Goal: Task Accomplishment & Management: Manage account settings

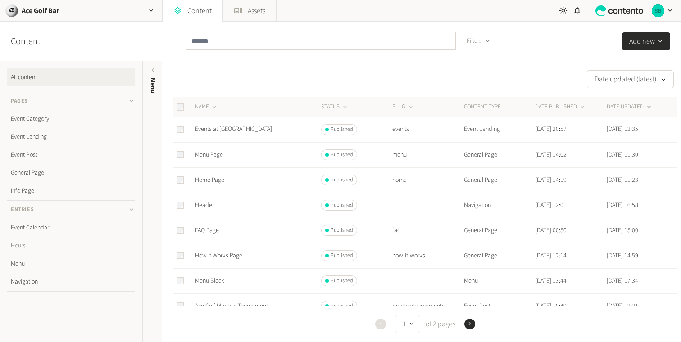
click at [37, 251] on link "Hours" at bounding box center [71, 246] width 128 height 18
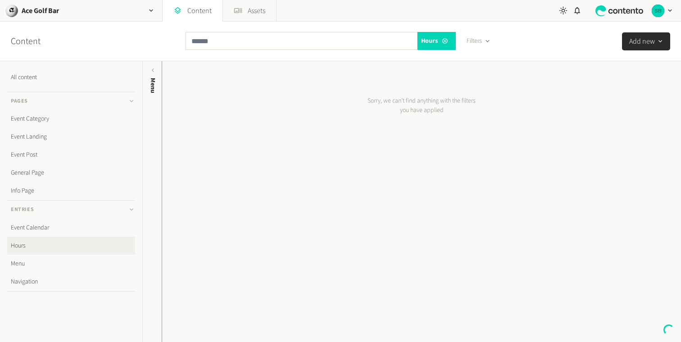
click at [28, 265] on link "Menu" at bounding box center [71, 264] width 128 height 18
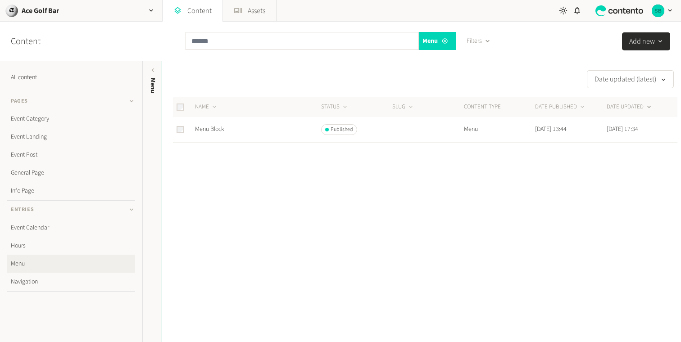
click at [22, 263] on link "Menu" at bounding box center [71, 264] width 128 height 18
click at [210, 128] on link "Menu Block" at bounding box center [209, 129] width 29 height 9
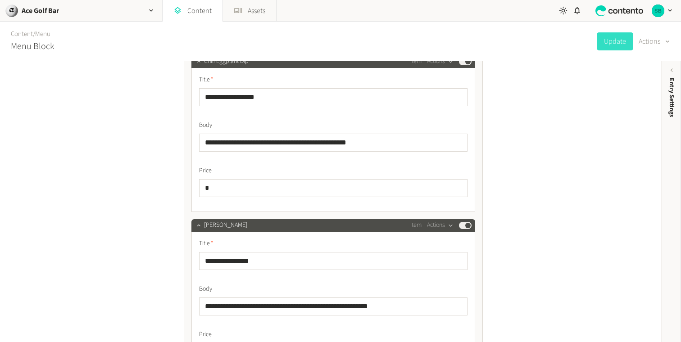
scroll to position [594, 0]
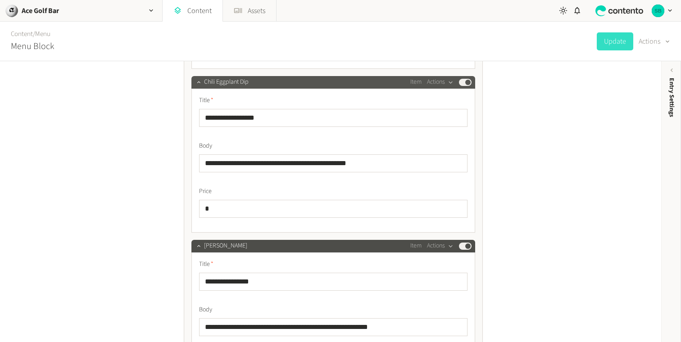
click at [468, 84] on button "Published" at bounding box center [465, 82] width 13 height 7
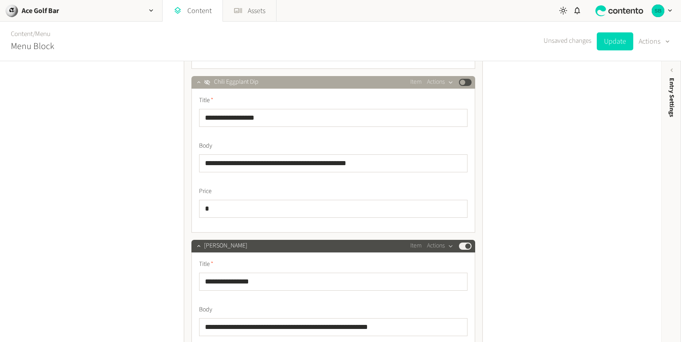
scroll to position [632, 0]
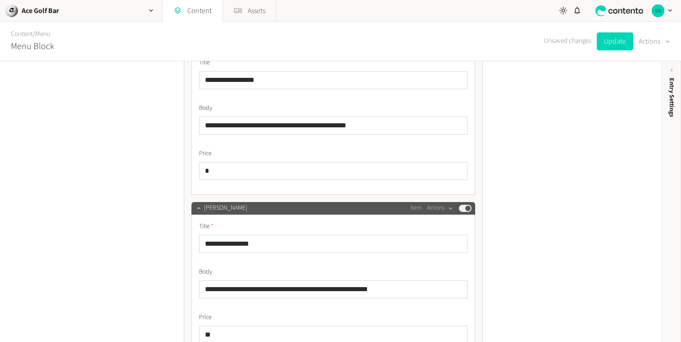
click at [469, 209] on button "Published" at bounding box center [465, 208] width 13 height 7
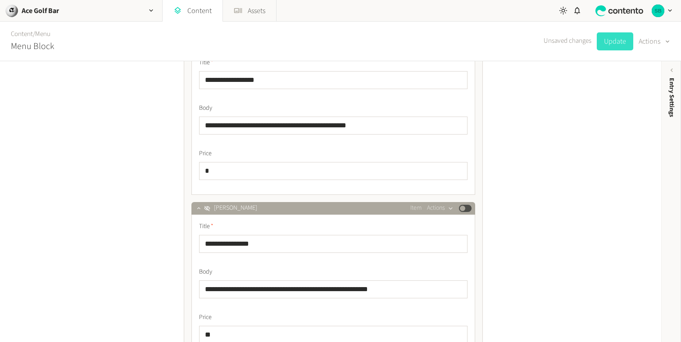
click at [616, 43] on button "Update" at bounding box center [615, 41] width 36 height 18
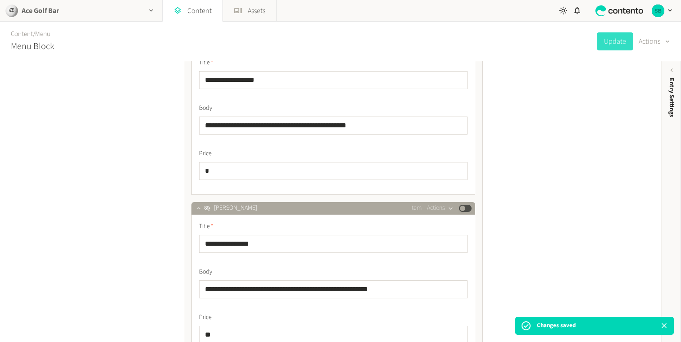
click at [109, 15] on div "Ace Golf Bar" at bounding box center [81, 10] width 162 height 21
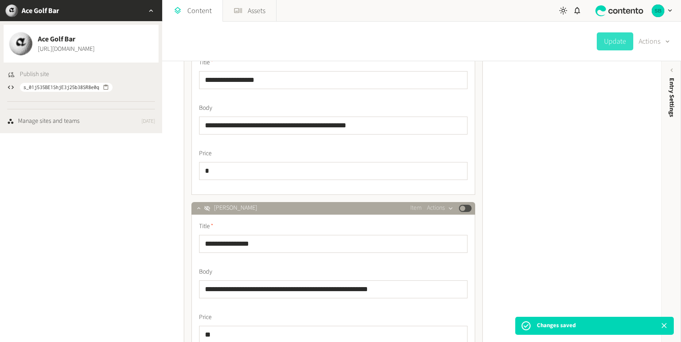
click at [35, 73] on span "Publish site" at bounding box center [34, 74] width 29 height 9
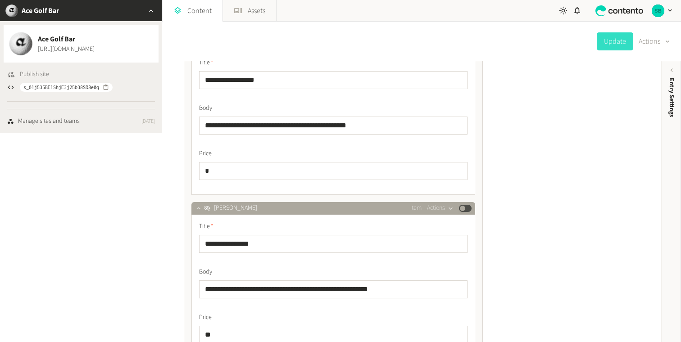
click at [28, 73] on span "Publish site" at bounding box center [34, 74] width 29 height 9
click at [183, 7] on link "Content" at bounding box center [193, 11] width 60 height 22
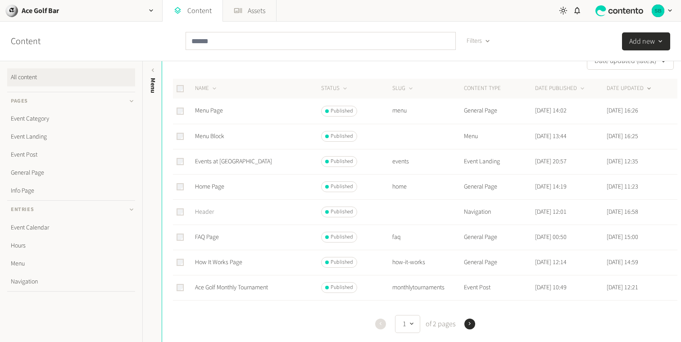
scroll to position [17, 0]
click at [206, 162] on link "Events at [GEOGRAPHIC_DATA]" at bounding box center [233, 163] width 77 height 9
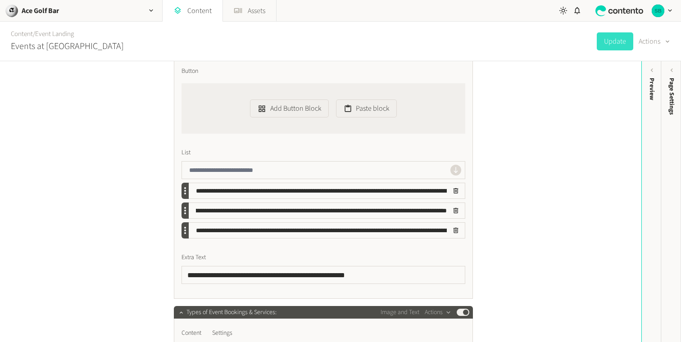
scroll to position [0, 738]
click at [113, 18] on div "Ace Golf Bar" at bounding box center [81, 10] width 162 height 21
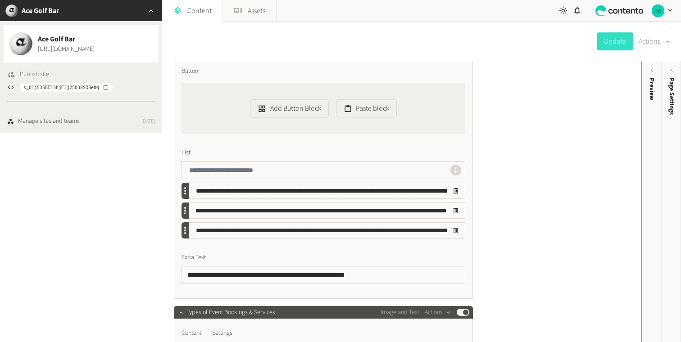
click at [29, 76] on span "Publish site" at bounding box center [34, 74] width 29 height 9
click at [448, 206] on button "button" at bounding box center [456, 211] width 18 height 18
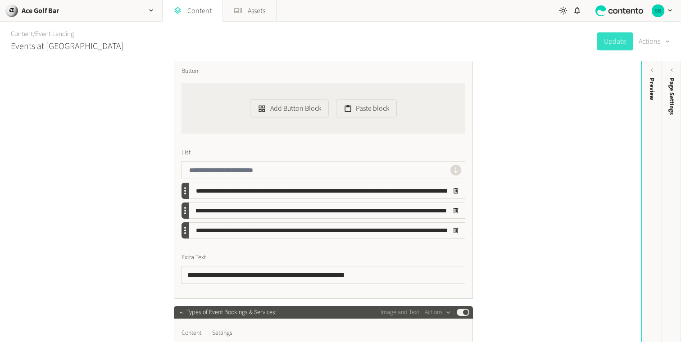
click at [444, 210] on input "**********" at bounding box center [318, 210] width 258 height 15
type input "**********"
click at [606, 44] on button "Update" at bounding box center [615, 41] width 36 height 18
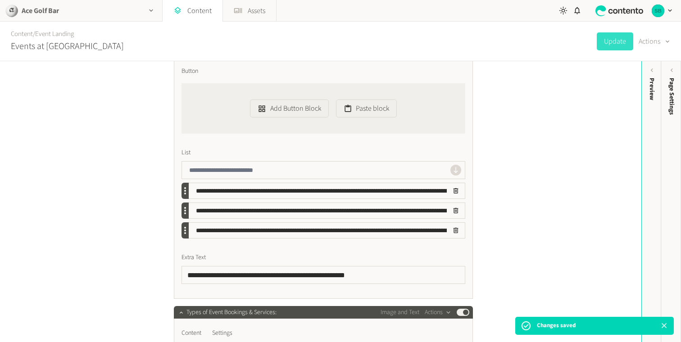
click at [144, 11] on div "button" at bounding box center [152, 10] width 22 height 21
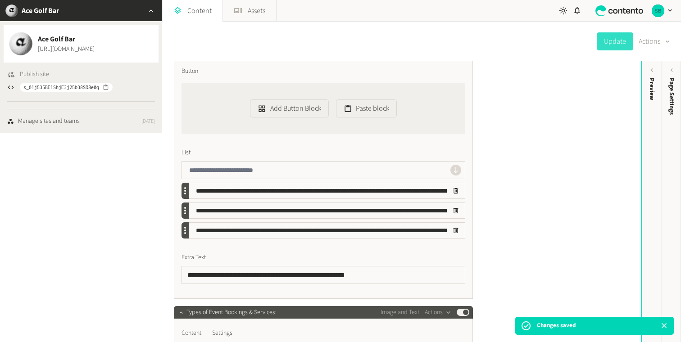
click at [38, 73] on span "Publish site" at bounding box center [34, 74] width 29 height 9
